Goal: Navigation & Orientation: Find specific page/section

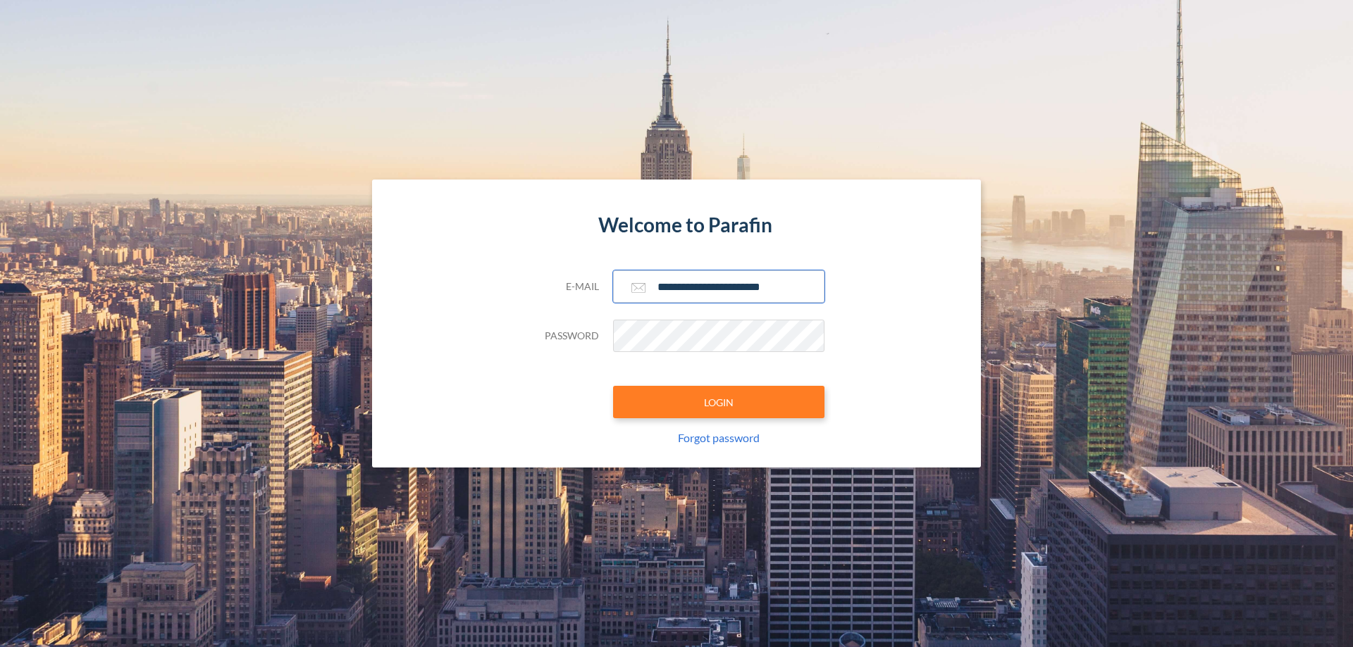
type input "**********"
click at [719, 402] on button "LOGIN" at bounding box center [718, 402] width 211 height 32
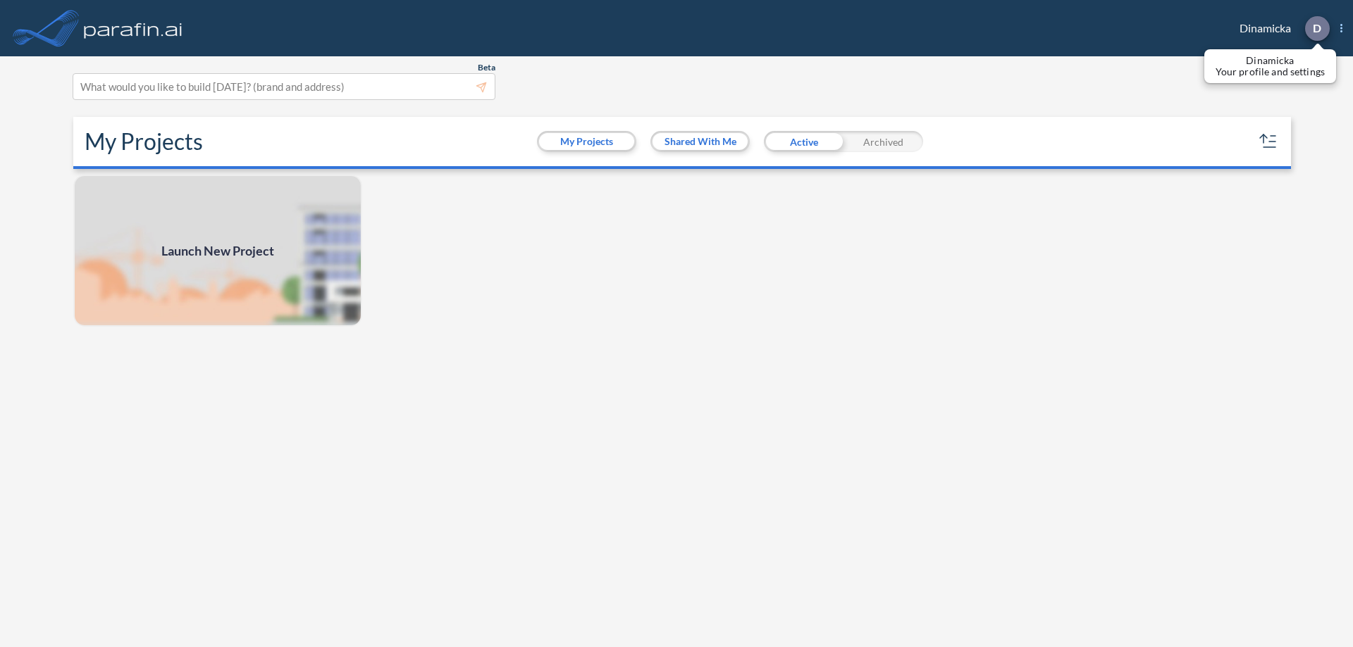
click at [1316, 28] on p "D" at bounding box center [1317, 28] width 8 height 13
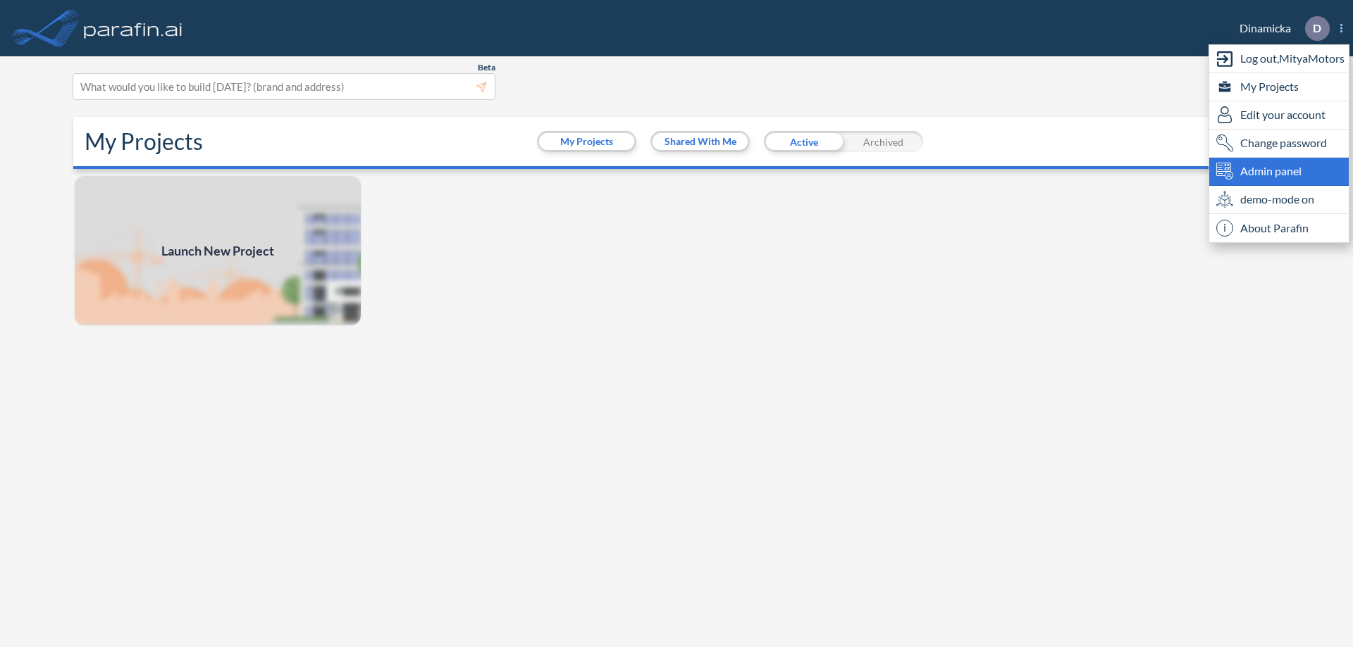
click at [1279, 171] on span "Admin panel" at bounding box center [1270, 171] width 61 height 17
